Goal: Transaction & Acquisition: Purchase product/service

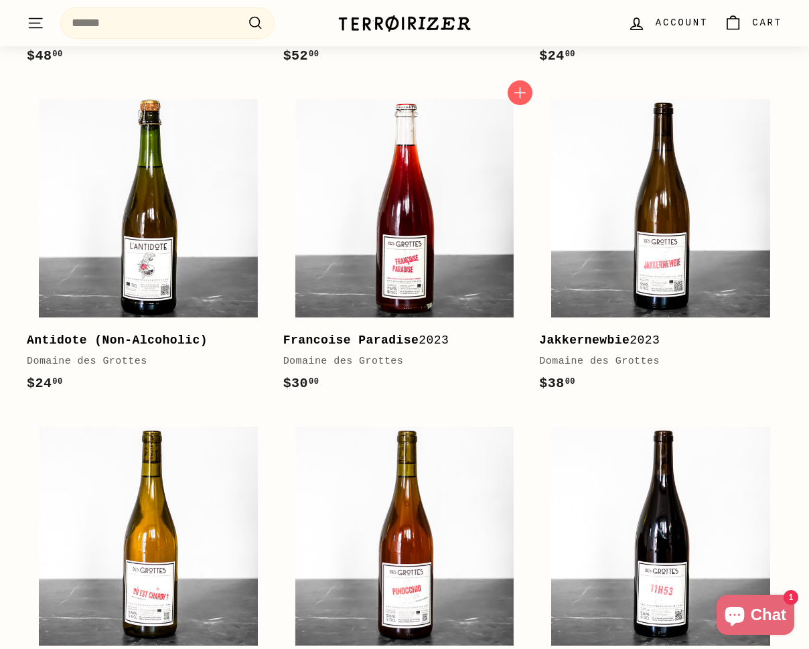
scroll to position [920, 0]
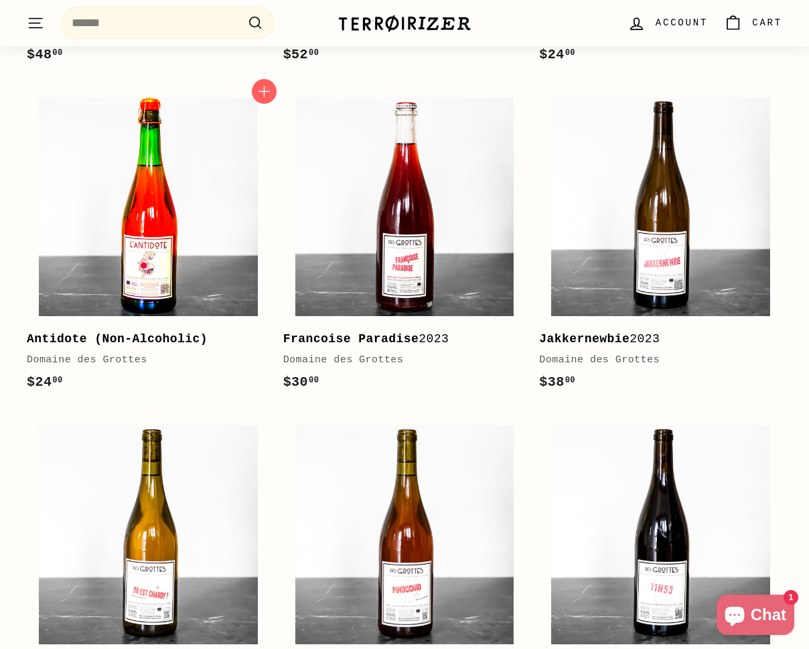
click at [188, 153] on img at bounding box center [148, 207] width 218 height 218
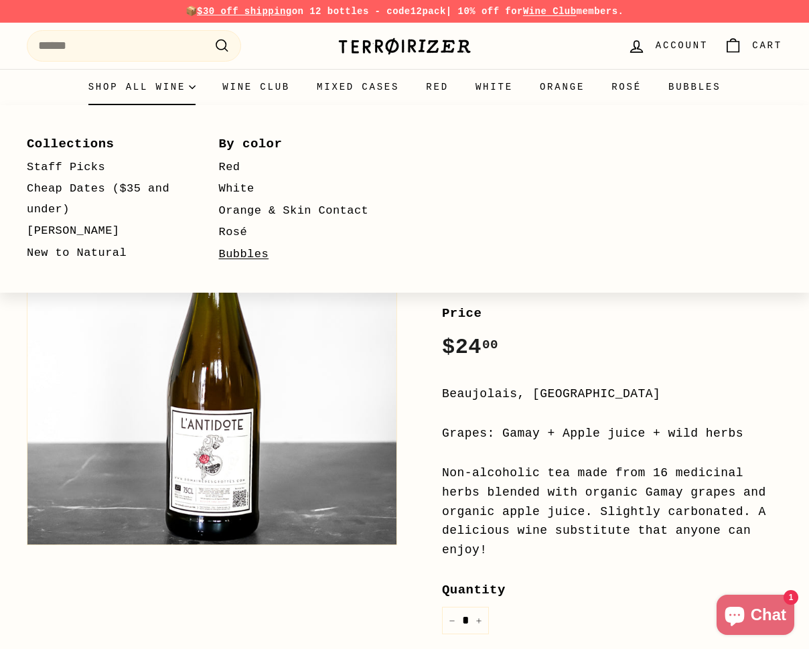
click at [246, 252] on link "Bubbles" at bounding box center [295, 255] width 153 height 22
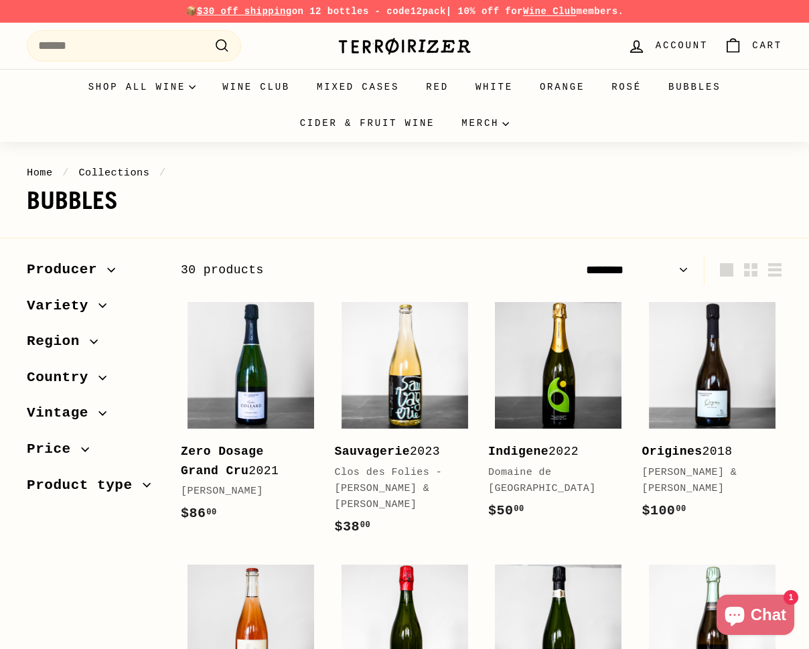
select select "******"
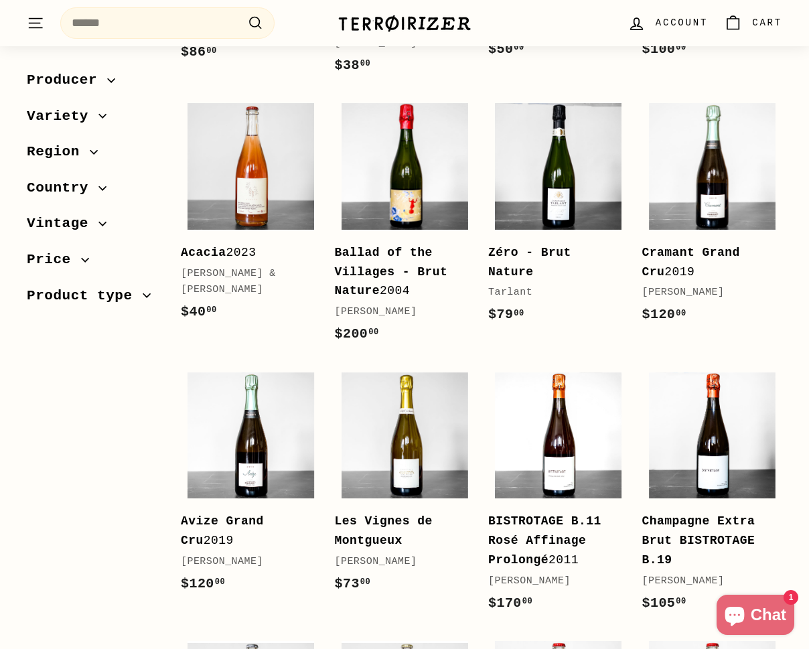
scroll to position [463, 0]
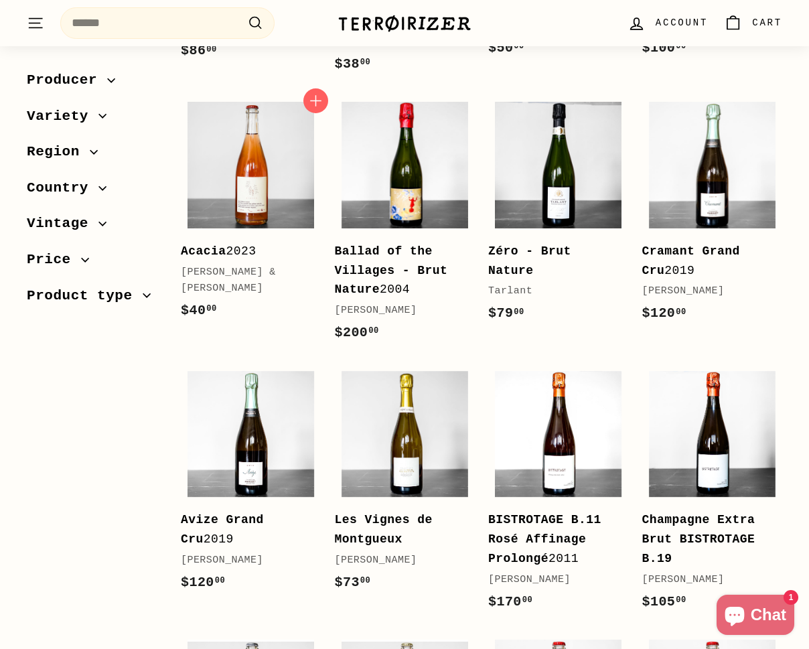
click at [246, 252] on div "Acacia 2023" at bounding box center [244, 251] width 127 height 19
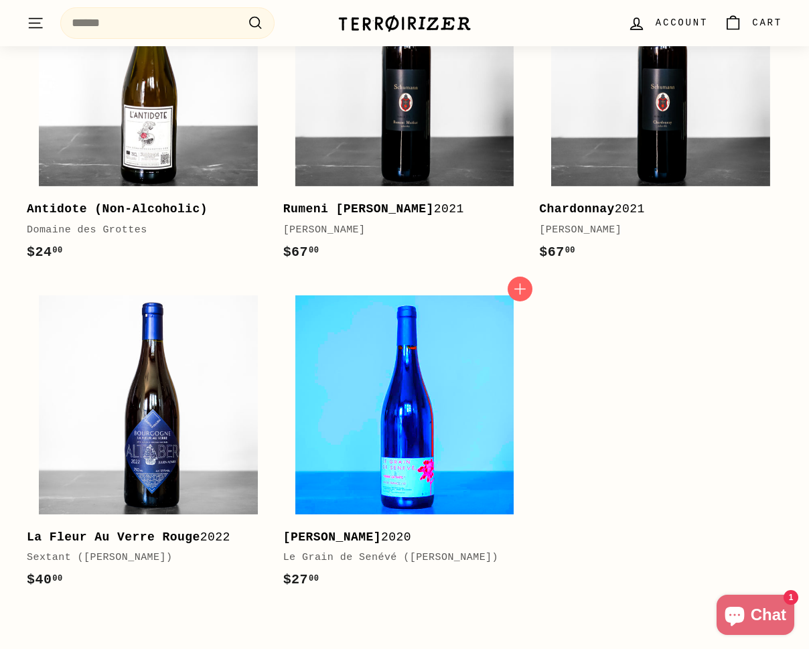
scroll to position [2570, 0]
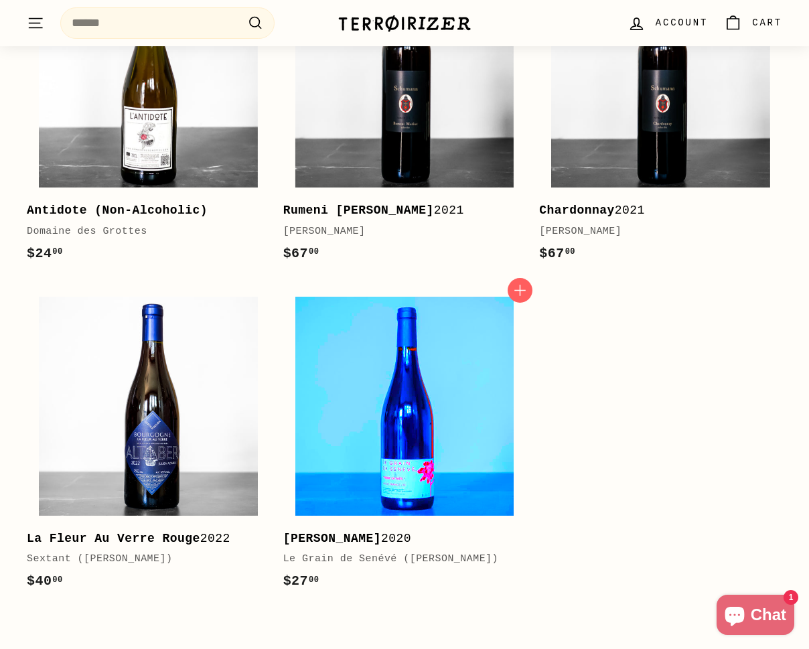
click at [421, 330] on img at bounding box center [404, 406] width 218 height 218
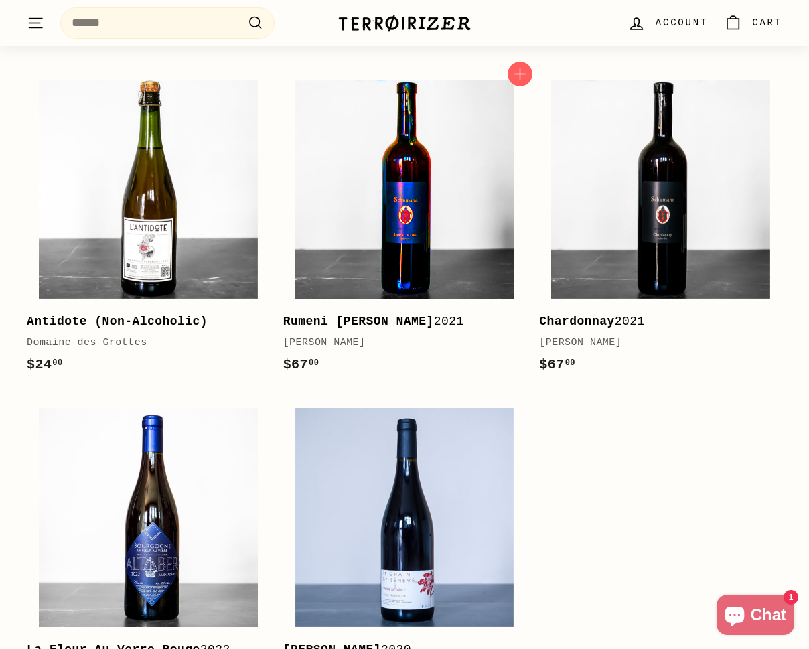
scroll to position [2448, 0]
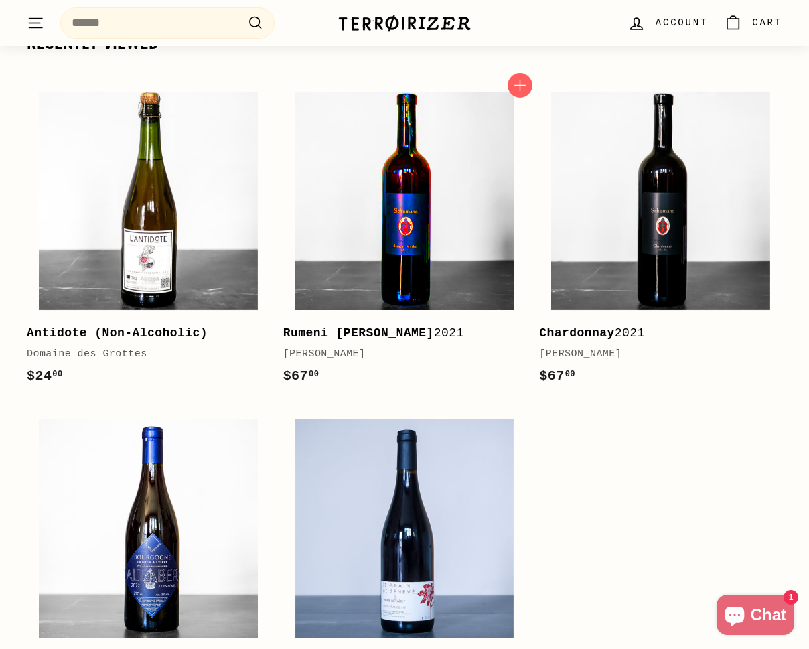
click at [437, 225] on img at bounding box center [404, 201] width 218 height 218
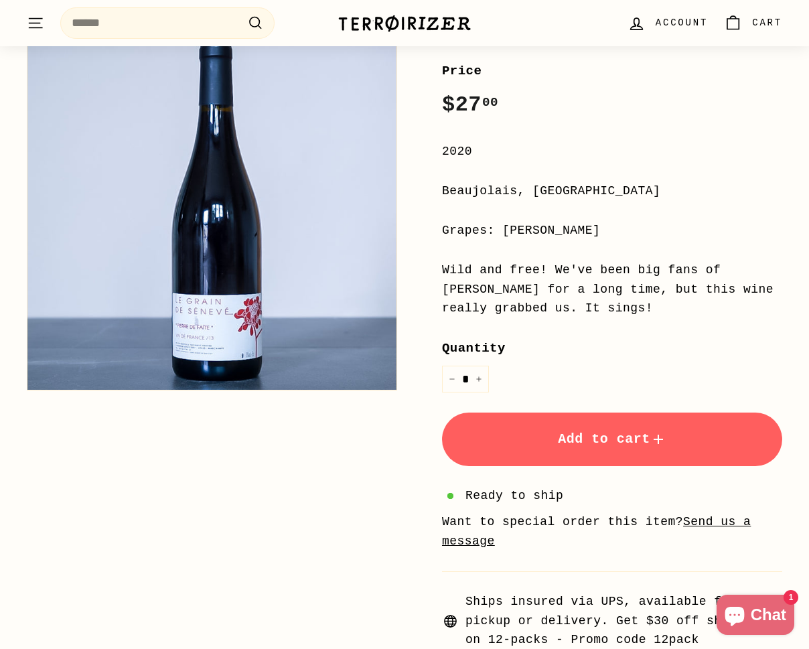
scroll to position [242, 0]
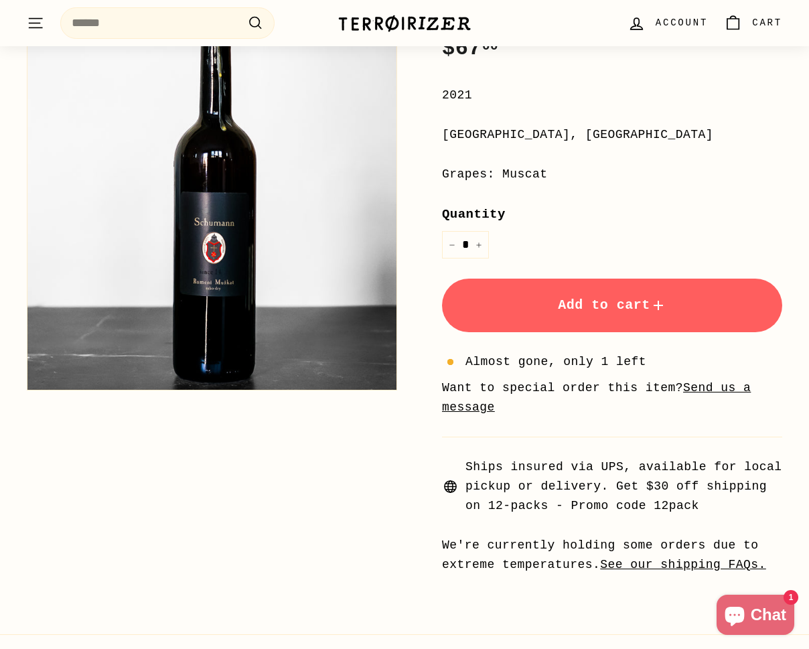
scroll to position [282, 0]
